Goal: Task Accomplishment & Management: Complete application form

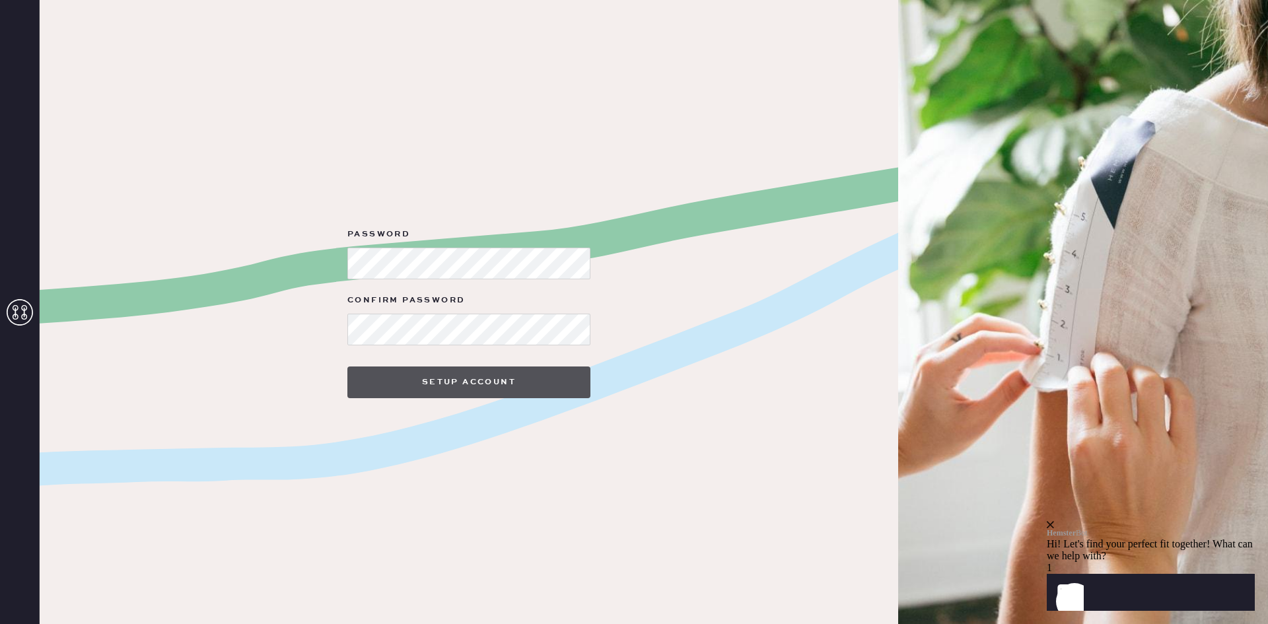
click at [567, 384] on button "Setup Account" at bounding box center [468, 383] width 243 height 32
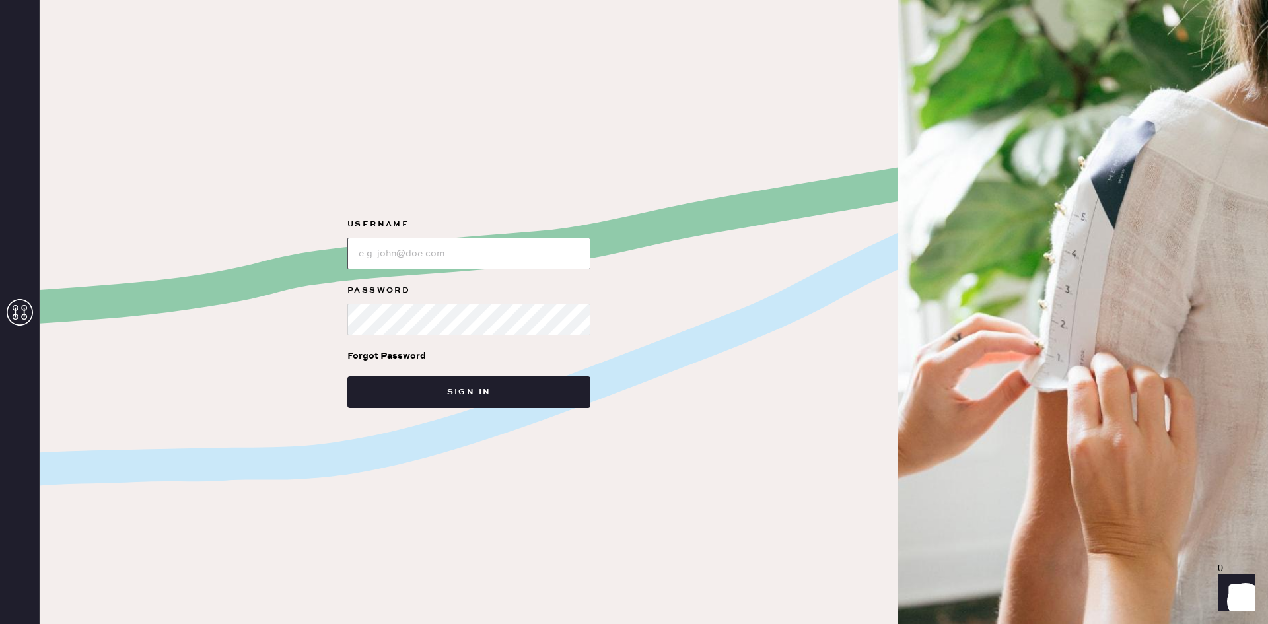
click at [521, 260] on input "loginName" at bounding box center [468, 254] width 243 height 32
type input "[EMAIL_ADDRESS][DOMAIN_NAME]"
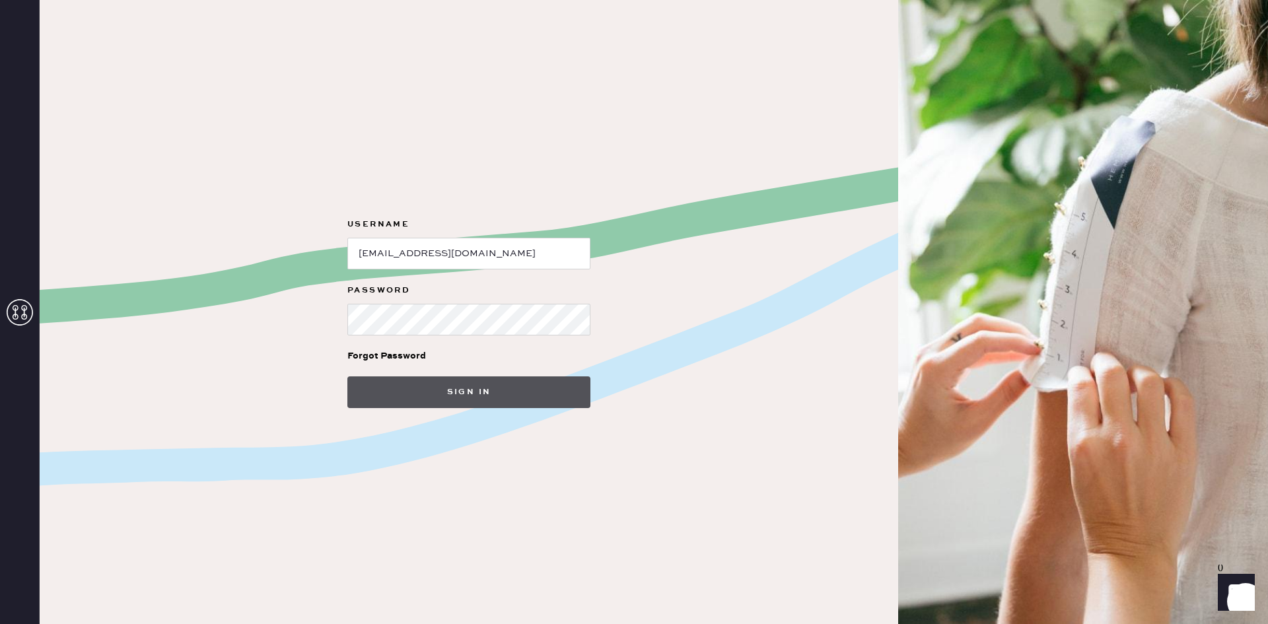
click at [463, 403] on button "Sign in" at bounding box center [468, 392] width 243 height 32
